Goal: Transaction & Acquisition: Purchase product/service

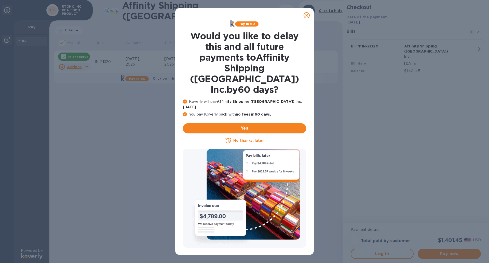
click at [306, 17] on icon at bounding box center [307, 15] width 6 height 6
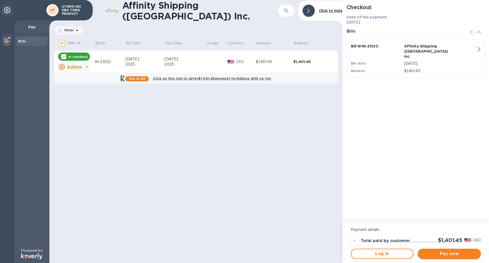
click at [457, 253] on span "Pay now" at bounding box center [449, 253] width 55 height 6
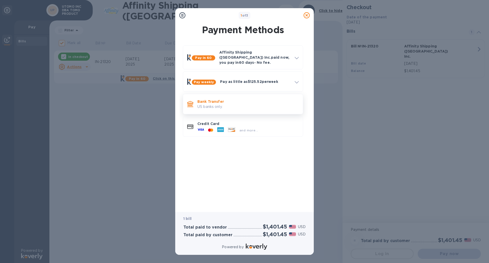
click at [236, 99] on p "Bank Transfer" at bounding box center [247, 101] width 101 height 5
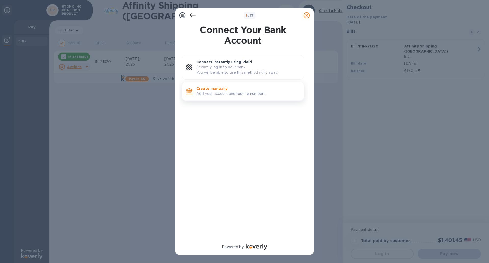
click at [223, 92] on p "Add your account and routing numbers." at bounding box center [247, 93] width 103 height 5
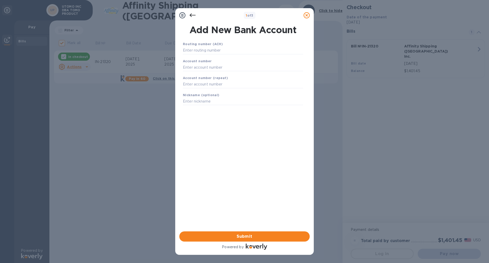
click at [192, 17] on icon at bounding box center [193, 15] width 6 height 6
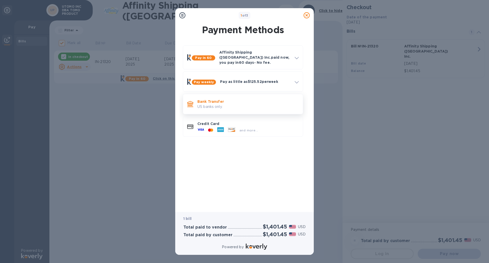
click at [242, 104] on p "US banks only." at bounding box center [247, 106] width 101 height 5
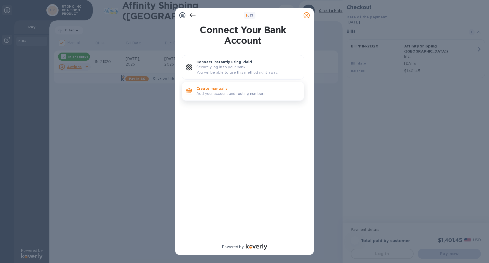
click at [236, 94] on p "Add your account and routing numbers." at bounding box center [247, 93] width 103 height 5
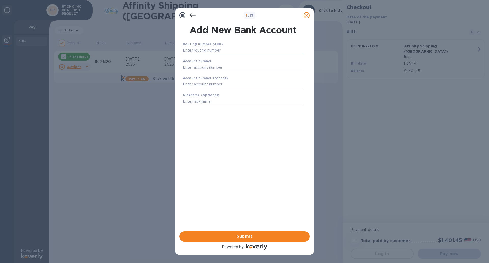
click at [215, 52] on input "text" at bounding box center [243, 51] width 120 height 8
click at [215, 52] on input "122235821" at bounding box center [243, 51] width 120 height 8
type input "1"
type input "122203950"
type input "23555653"
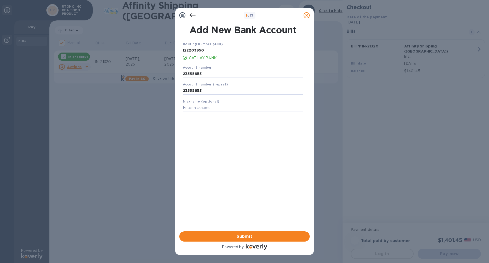
type input "23555653"
type input "b"
type input "BLB MARKETPLACE CORPORATION"
click at [246, 239] on span "Submit" at bounding box center [244, 236] width 122 height 6
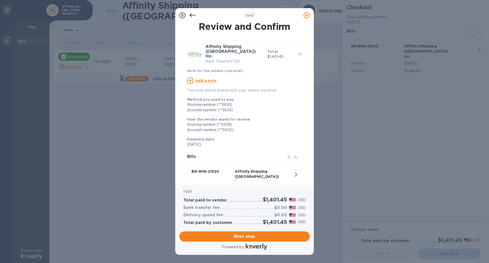
scroll to position [26, 0]
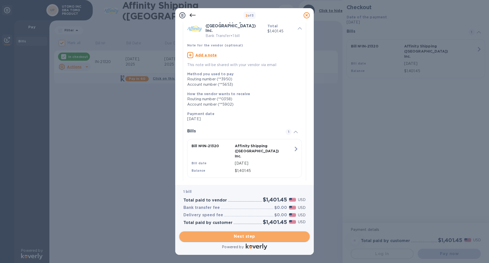
click at [240, 234] on span "Next step" at bounding box center [244, 236] width 122 height 6
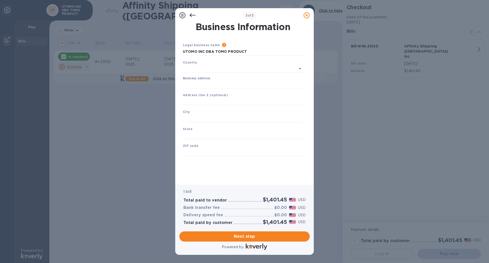
type input "[GEOGRAPHIC_DATA]"
click at [247, 83] on input "Business address" at bounding box center [243, 84] width 120 height 8
type input "BLB MARKETPLACE CORPORATION"
click at [240, 103] on input "text" at bounding box center [243, 101] width 120 height 8
type input "[STREET_ADDRESS]"
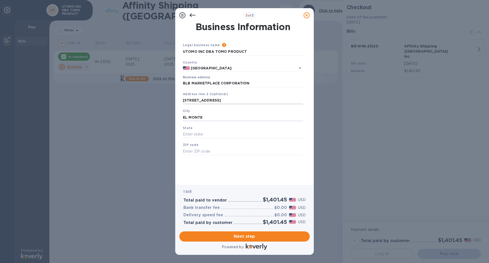
type input "EL MONTE"
type input "[US_STATE]"
type input "91107"
click at [256, 239] on span "Next step" at bounding box center [244, 236] width 122 height 6
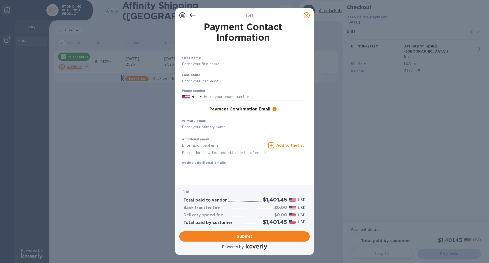
click at [243, 65] on input "text" at bounding box center [243, 64] width 122 height 8
type input "[PERSON_NAME]"
type input "Utomo"
type input "3109897538"
type input "[EMAIL_ADDRESS][DOMAIN_NAME]"
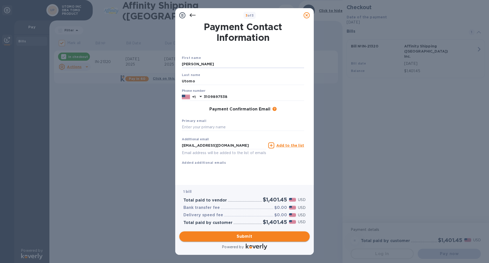
click at [244, 239] on span "Submit" at bounding box center [244, 236] width 122 height 6
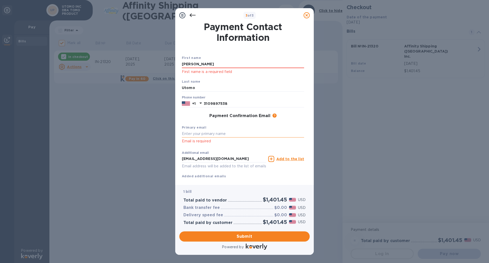
click at [219, 137] on input "text" at bounding box center [243, 134] width 122 height 8
drag, startPoint x: 239, startPoint y: 65, endPoint x: 146, endPoint y: 64, distance: 92.8
click at [146, 64] on div "3 of 3 Payment Contact Information First name [PERSON_NAME] First name is a req…" at bounding box center [244, 131] width 489 height 263
type input "r"
type input "[PERSON_NAME]"
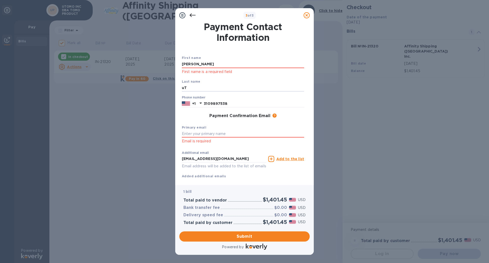
type input "u"
type input "UTOMO"
click at [218, 134] on input "text" at bounding box center [243, 134] width 122 height 8
type input "U"
type input "[PERSON_NAME][EMAIL_ADDRESS][DOMAIN_NAME]"
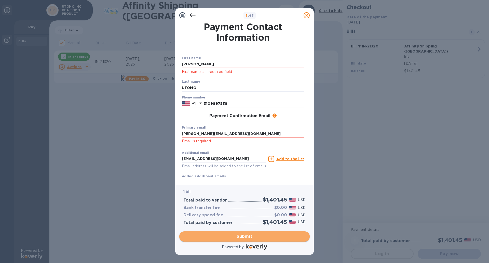
click at [259, 233] on span "Submit" at bounding box center [244, 236] width 122 height 6
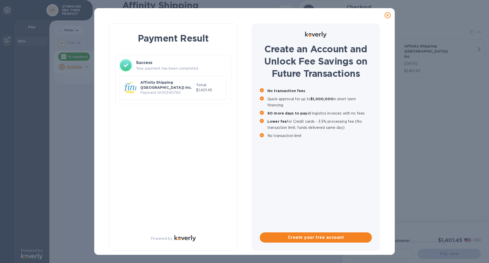
checkbox input "false"
